Goal: Obtain resource: Obtain resource

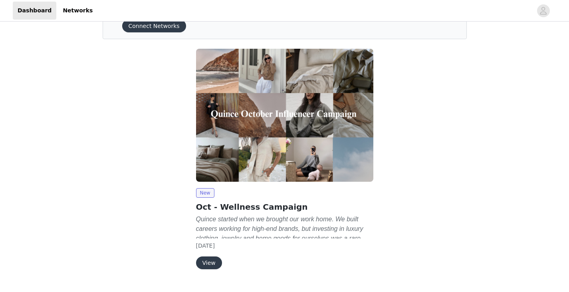
scroll to position [58, 0]
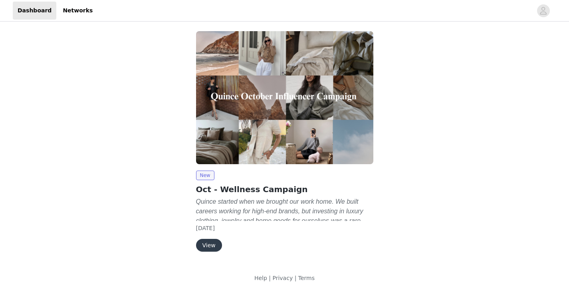
click at [213, 246] on button "View" at bounding box center [209, 245] width 26 height 13
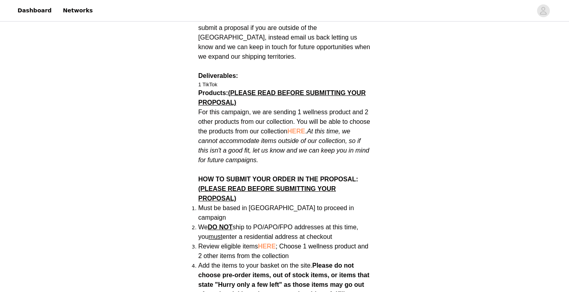
scroll to position [407, 0]
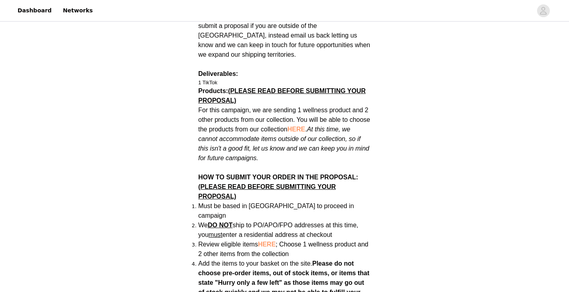
click at [296, 126] on span "HERE" at bounding box center [297, 129] width 18 height 7
